Goal: Information Seeking & Learning: Learn about a topic

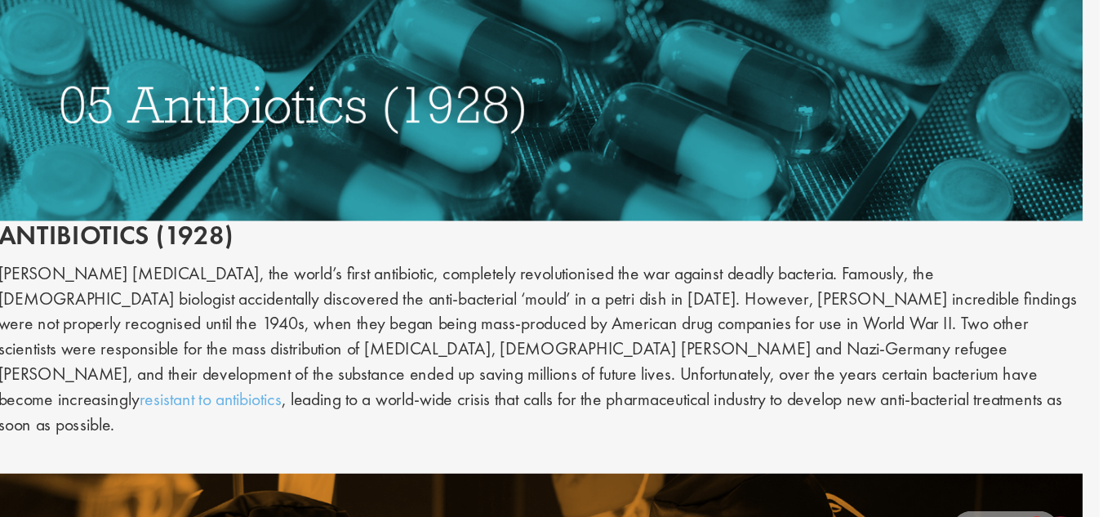
scroll to position [2365, 0]
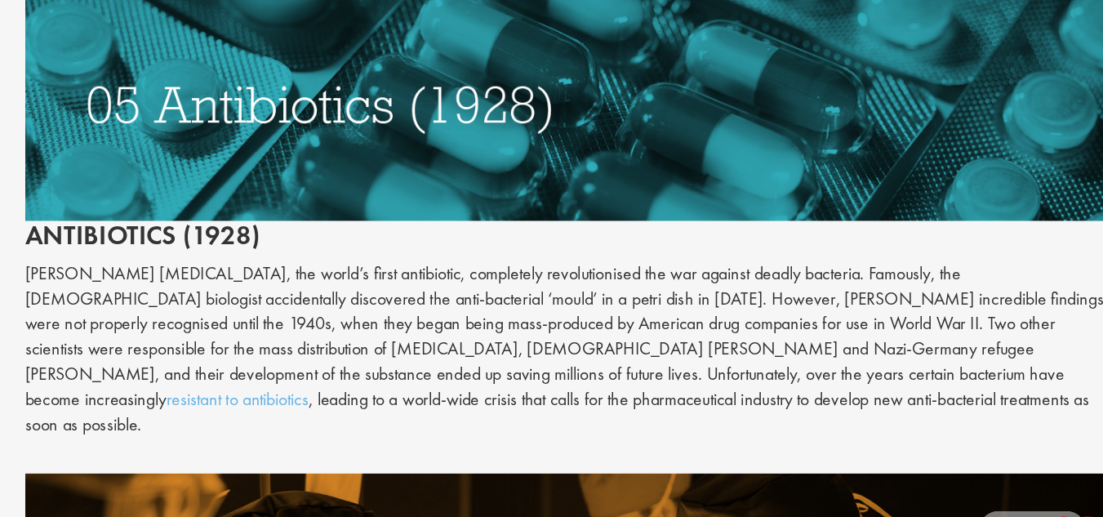
click at [664, 322] on p "[PERSON_NAME] [MEDICAL_DATA], the world’s first antibiotic, completely revoluti…" at bounding box center [689, 340] width 802 height 131
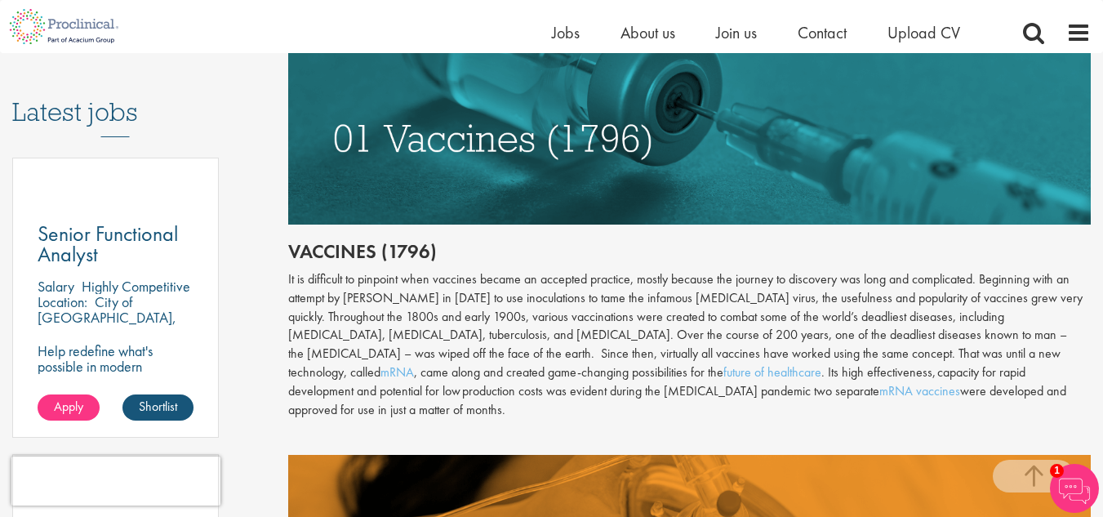
scroll to position [869, 0]
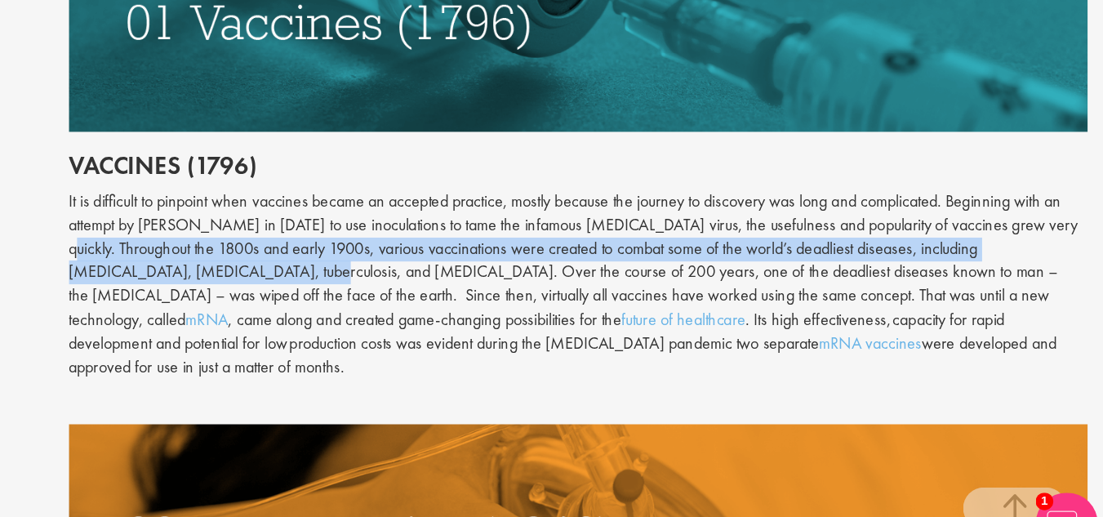
drag, startPoint x: 288, startPoint y: 269, endPoint x: 419, endPoint y: 291, distance: 132.3
click at [419, 291] on div "It is difficult to pinpoint when vaccines became an accepted practice, mostly b…" at bounding box center [689, 299] width 802 height 149
copy div "Throughout the 1800s and early 1900s, various vaccinations were created to comb…"
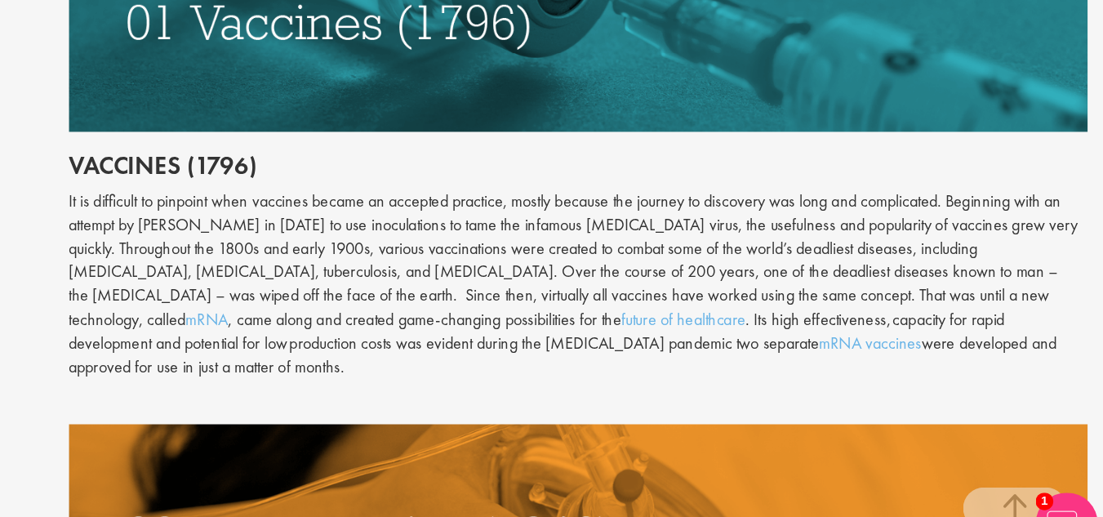
drag, startPoint x: 806, startPoint y: 384, endPoint x: 730, endPoint y: 237, distance: 166.1
click at [730, 237] on div "It is difficult to pinpoint when vaccines became an accepted practice, mostly b…" at bounding box center [689, 299] width 802 height 149
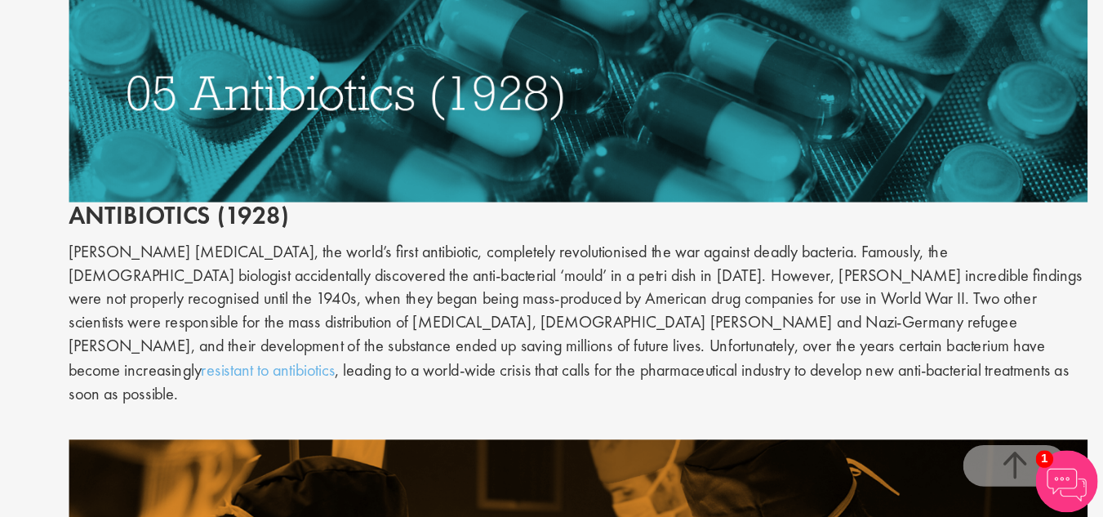
scroll to position [2343, 0]
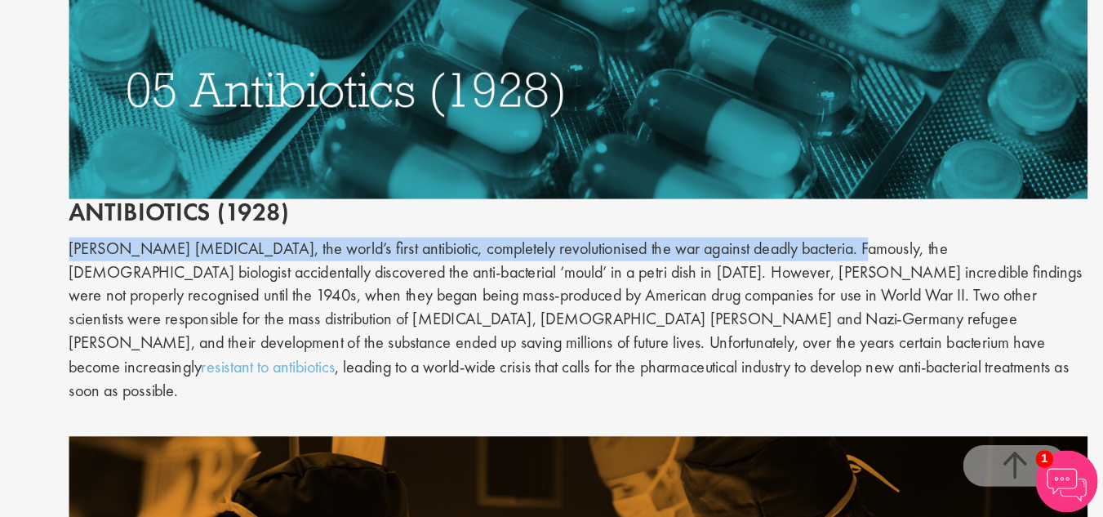
drag, startPoint x: 291, startPoint y: 260, endPoint x: 873, endPoint y: 264, distance: 582.0
click at [873, 296] on p "[PERSON_NAME] [MEDICAL_DATA], the world’s first antibiotic, completely revoluti…" at bounding box center [689, 361] width 802 height 131
copy p "[PERSON_NAME] [MEDICAL_DATA], the world’s first antibiotic, completely revoluti…"
